Goal: Navigation & Orientation: Find specific page/section

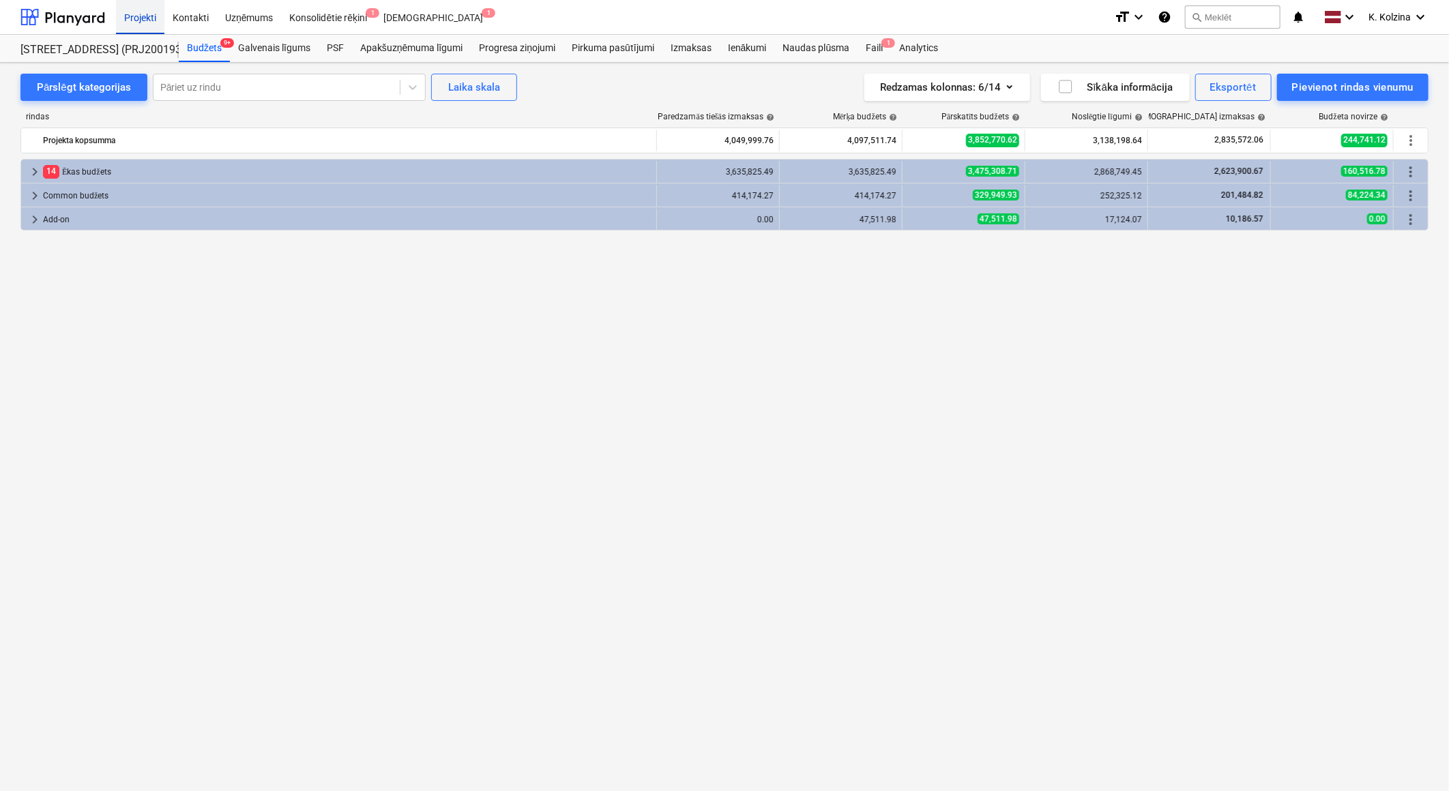
click at [130, 15] on div "Projekti" at bounding box center [140, 16] width 48 height 35
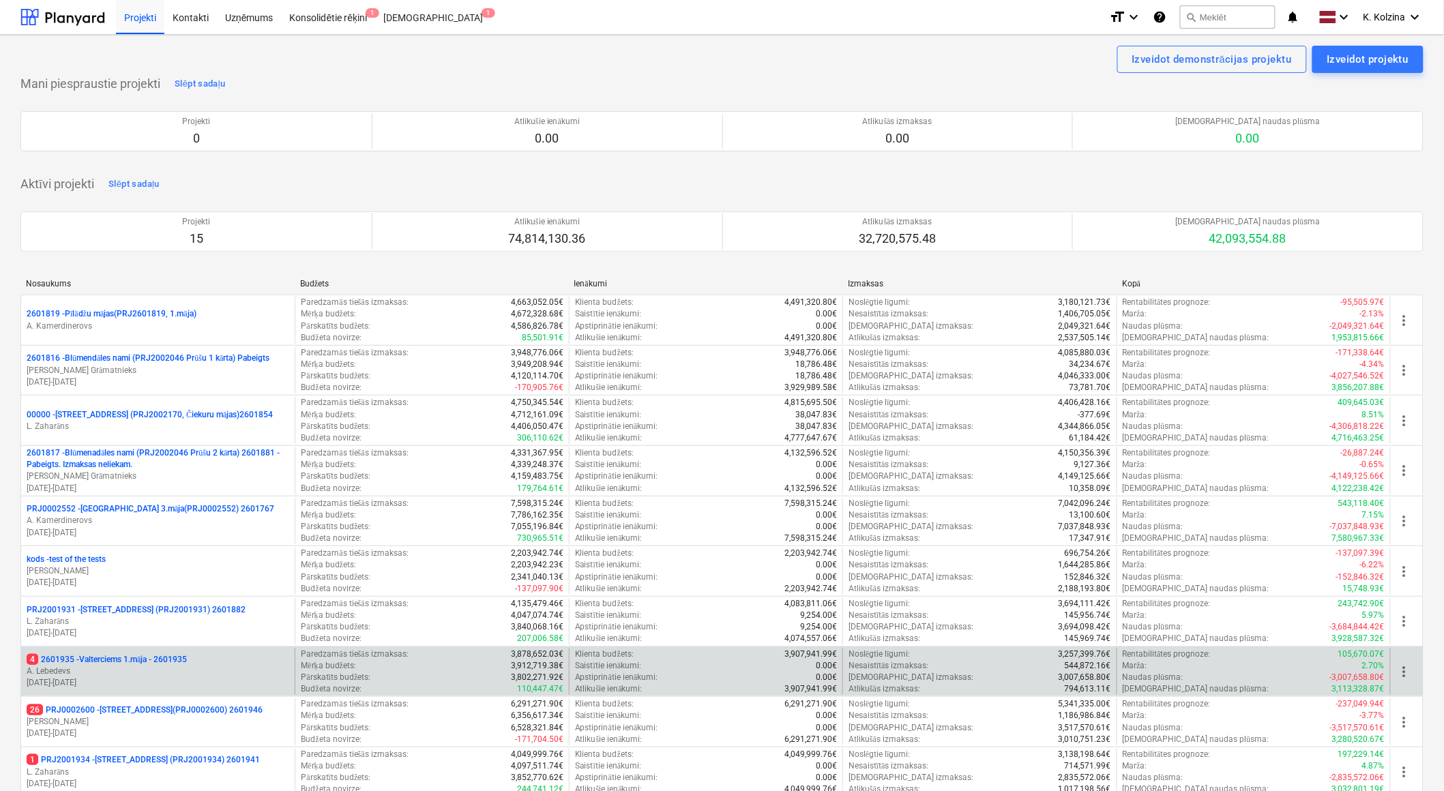
click at [161, 664] on p "4 2601935 - Valterciems 1.māja - 2601935" at bounding box center [107, 660] width 160 height 12
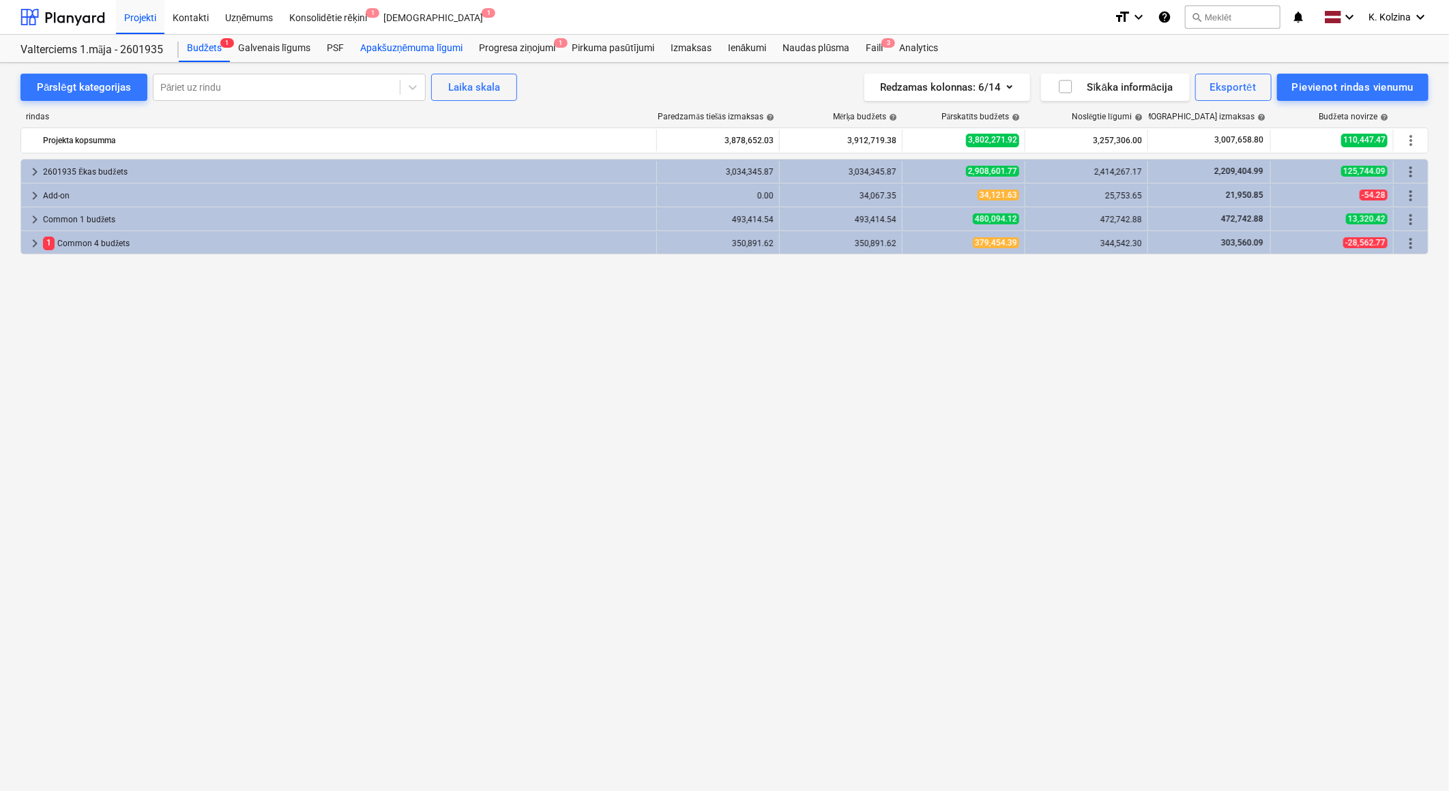
click at [389, 44] on div "Apakšuzņēmuma līgumi" at bounding box center [411, 48] width 119 height 27
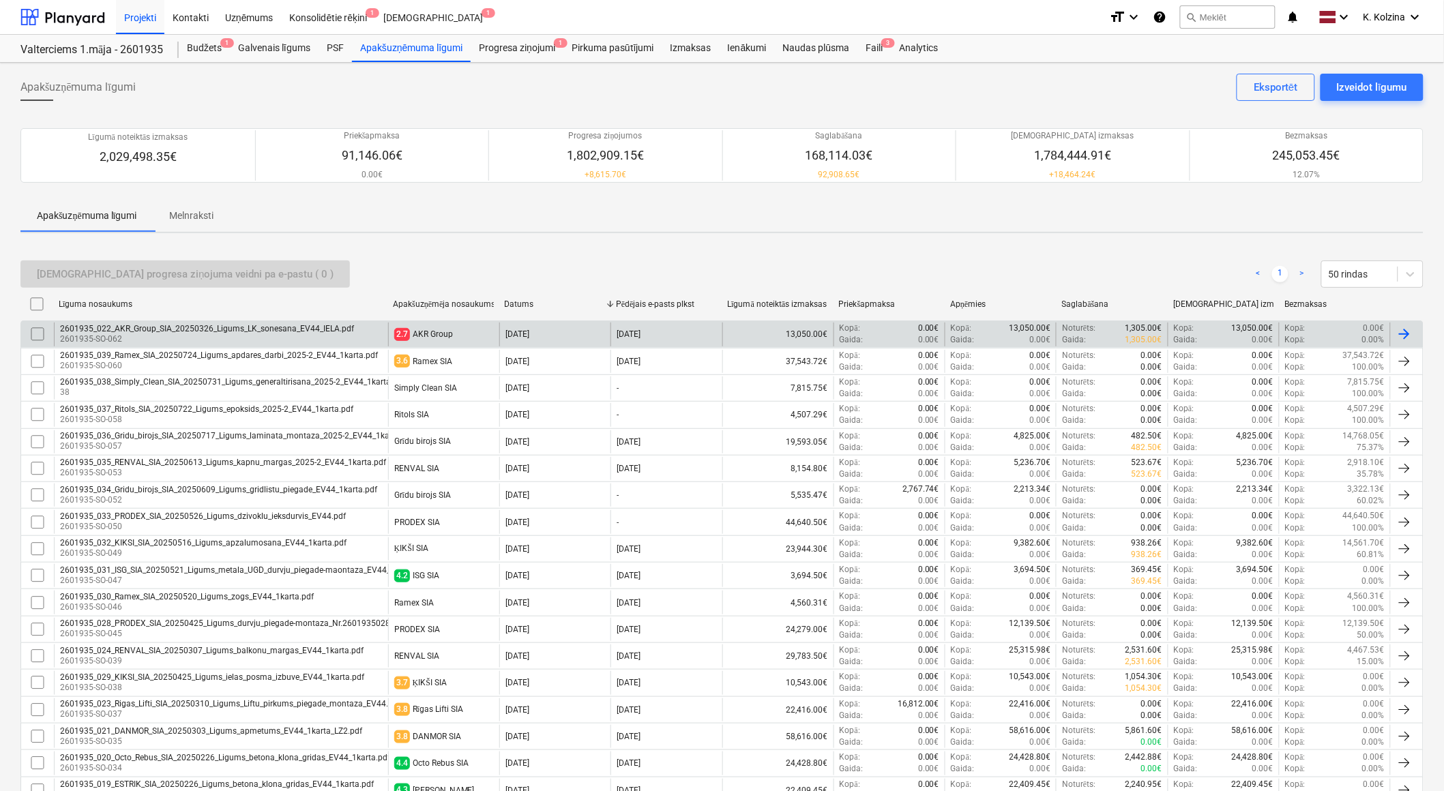
click at [280, 332] on div "2601935_022_AKR_Group_SIA_20250326_Ligums_LK_sonesana_EV44_IELA.pdf" at bounding box center [207, 329] width 294 height 10
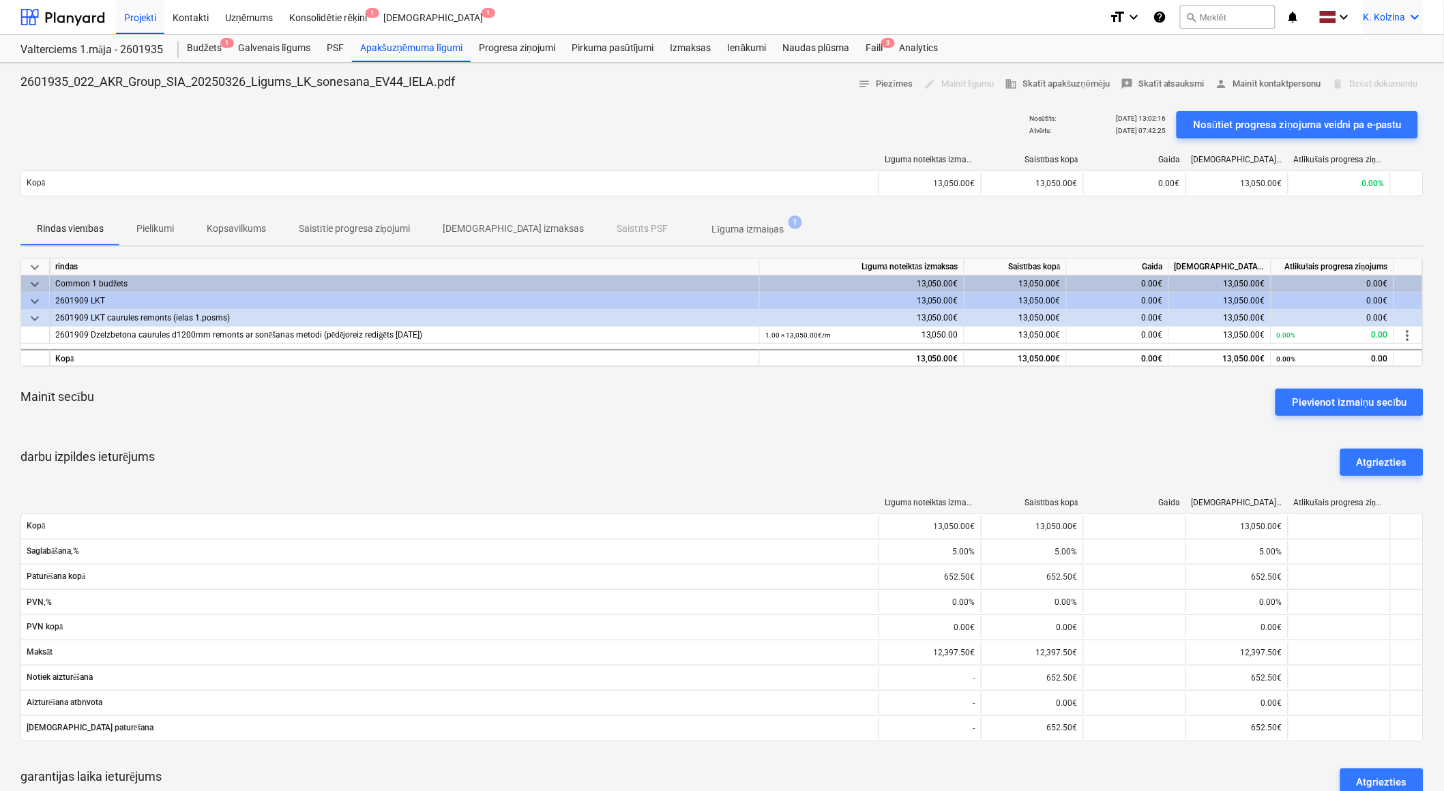
click at [1419, 12] on icon "keyboard_arrow_down" at bounding box center [1415, 17] width 16 height 16
click at [1373, 70] on div "Izlogoties" at bounding box center [1383, 76] width 82 height 22
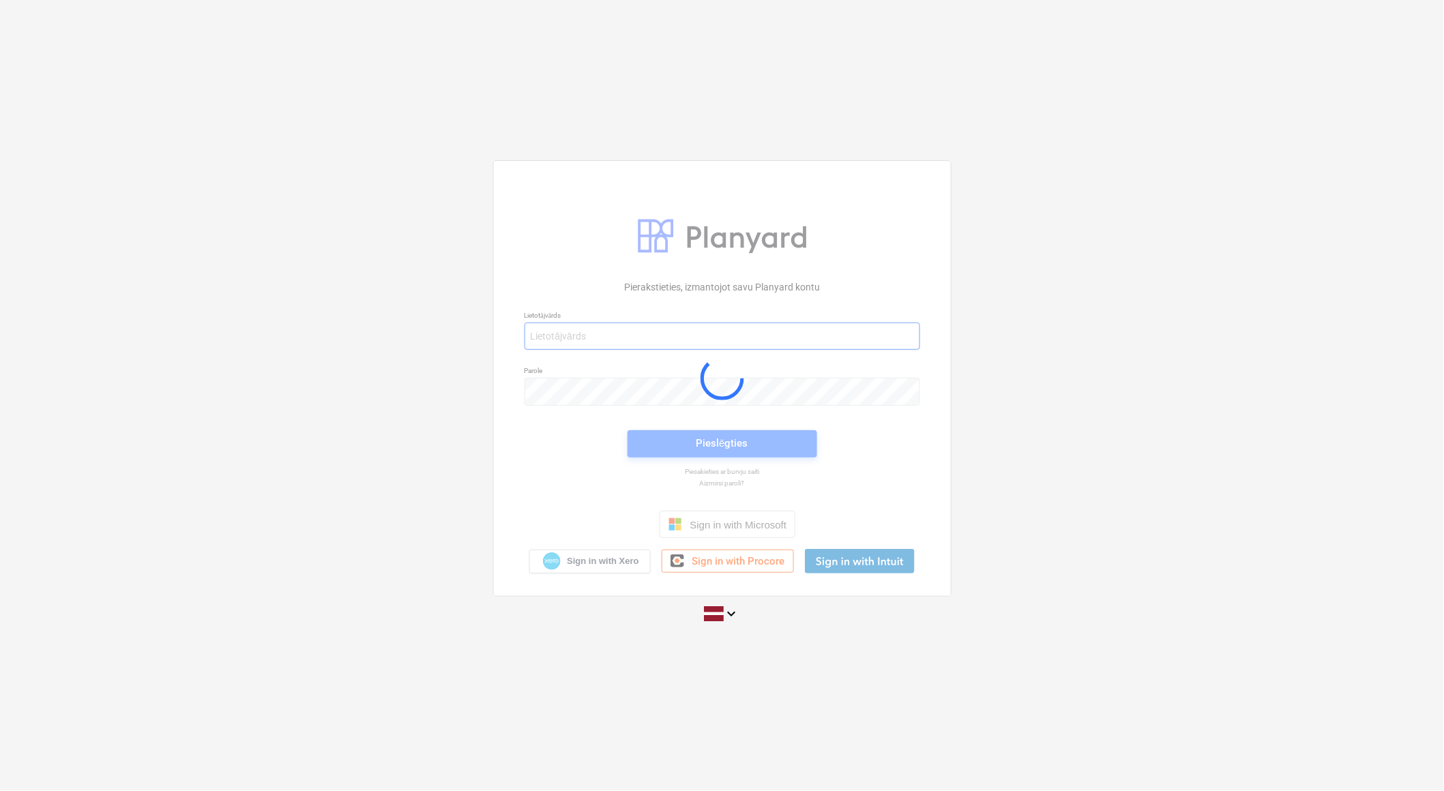
type input "[PERSON_NAME][EMAIL_ADDRESS][DOMAIN_NAME]"
